Goal: Check status

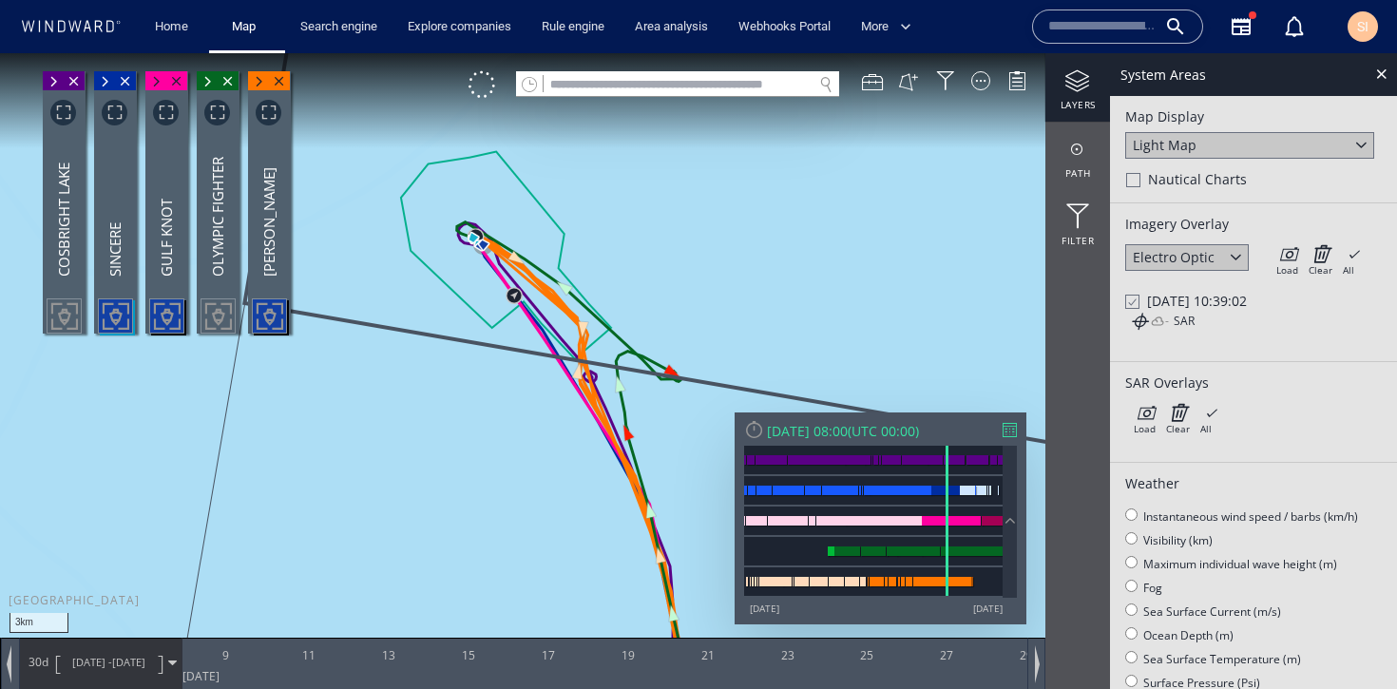
click at [1152, 303] on span "[DATE] 10:39:02" at bounding box center [1197, 301] width 100 height 18
click at [1137, 303] on div at bounding box center [1132, 302] width 14 height 14
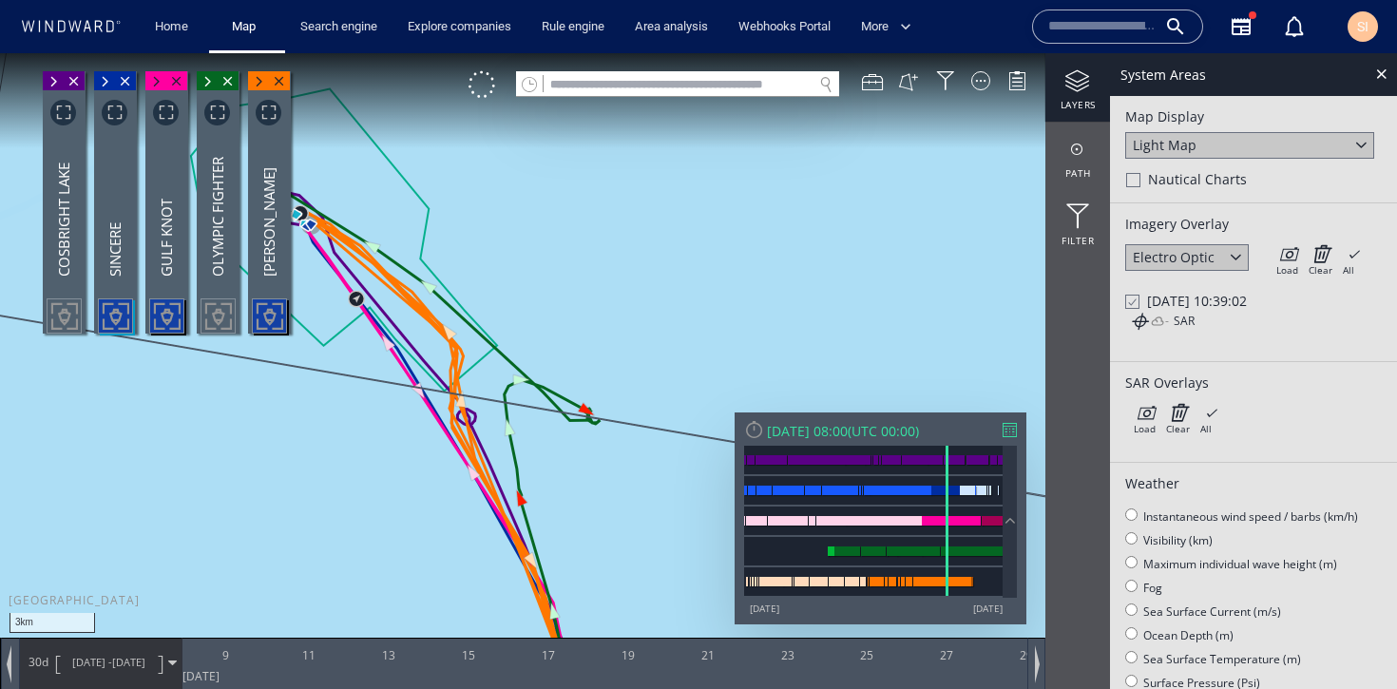
drag, startPoint x: 663, startPoint y: 280, endPoint x: 893, endPoint y: 330, distance: 235.2
click at [893, 330] on canvas "Map" at bounding box center [698, 361] width 1397 height 617
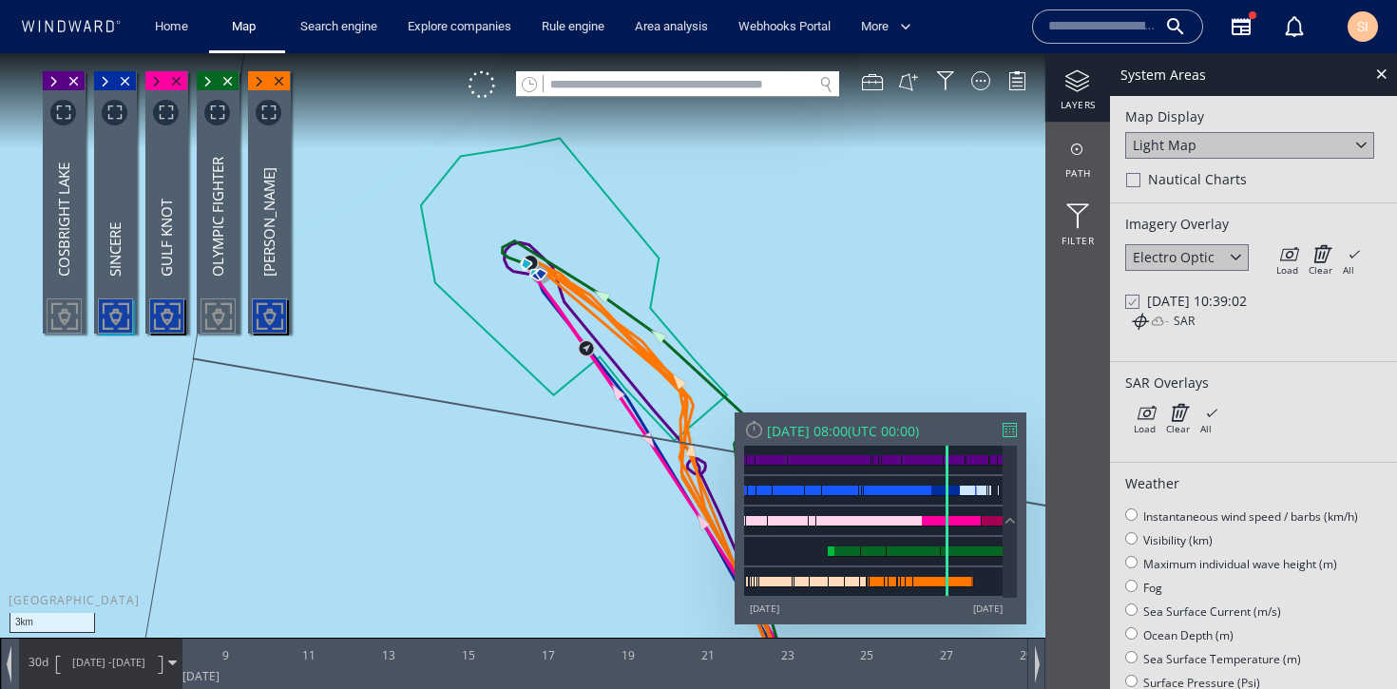
drag, startPoint x: 665, startPoint y: 278, endPoint x: 846, endPoint y: 265, distance: 181.0
click at [846, 265] on canvas "Map" at bounding box center [698, 361] width 1397 height 617
